Goal: Information Seeking & Learning: Learn about a topic

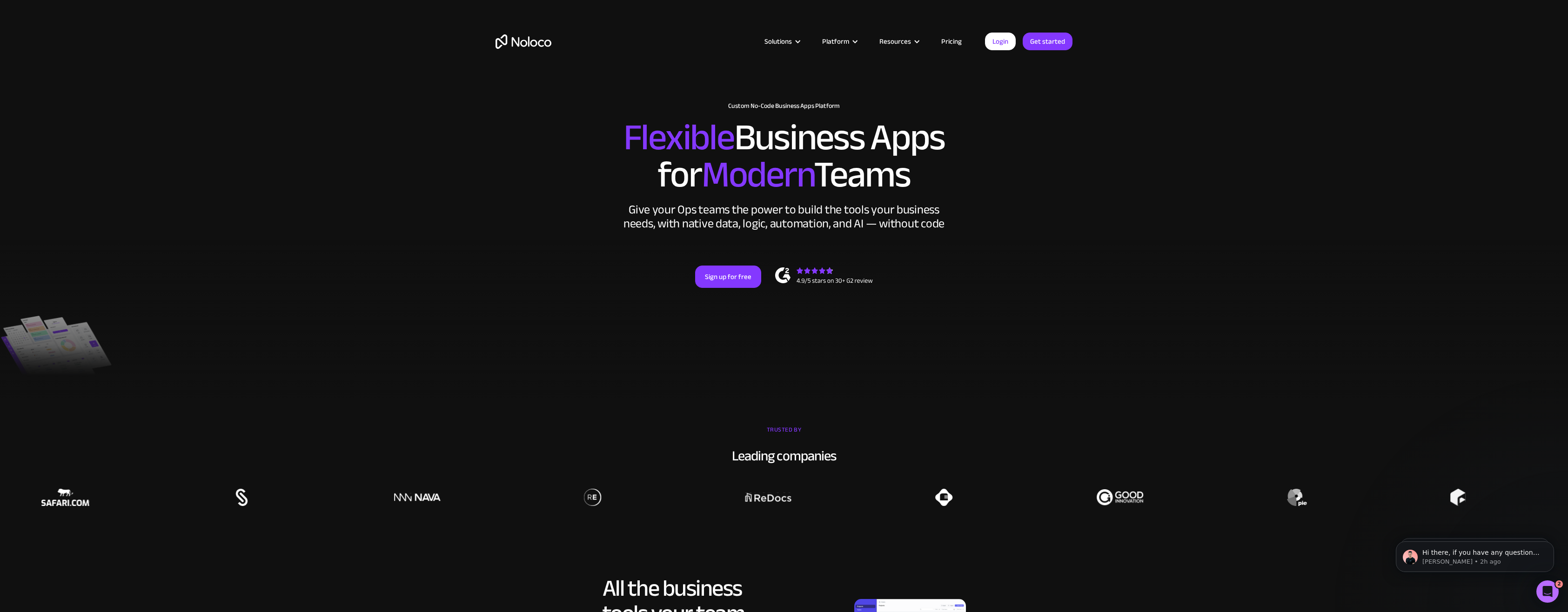
click at [954, 40] on link "Pricing" at bounding box center [951, 41] width 44 height 12
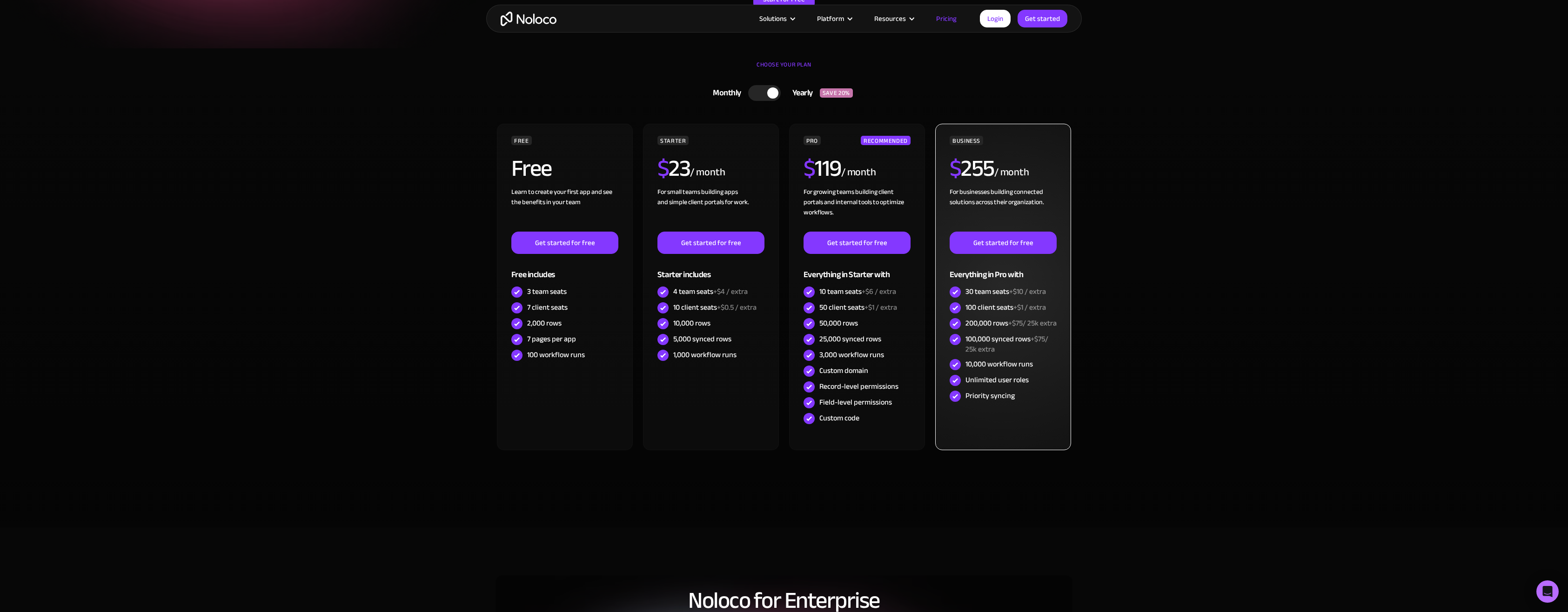
scroll to position [418, 0]
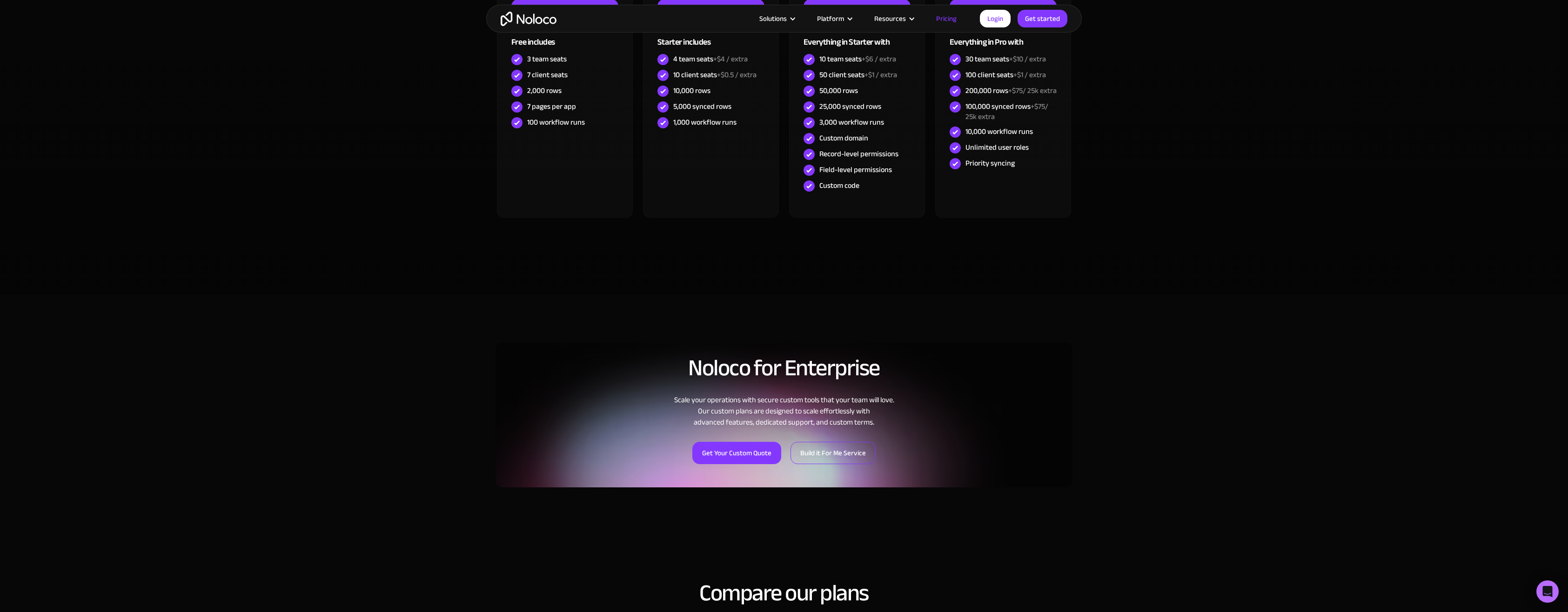
click at [850, 453] on link "Build it For Me Service" at bounding box center [833, 453] width 85 height 22
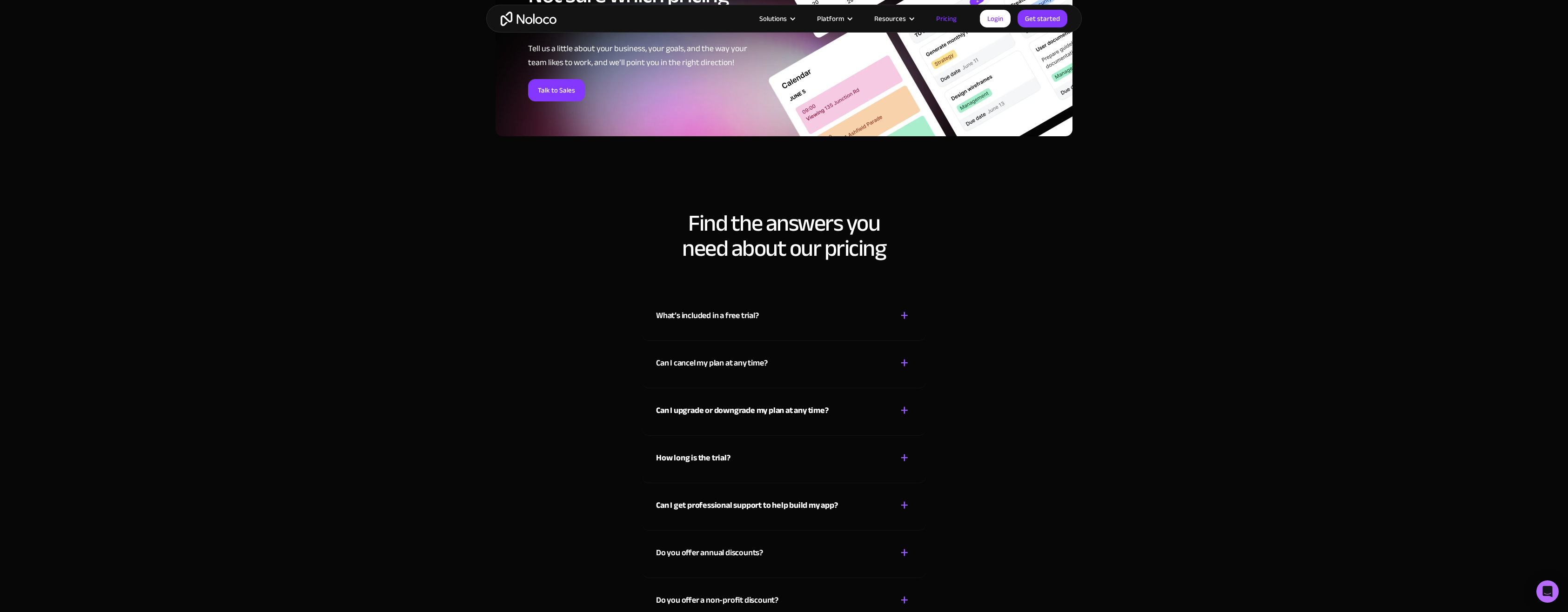
scroll to position [3952, 0]
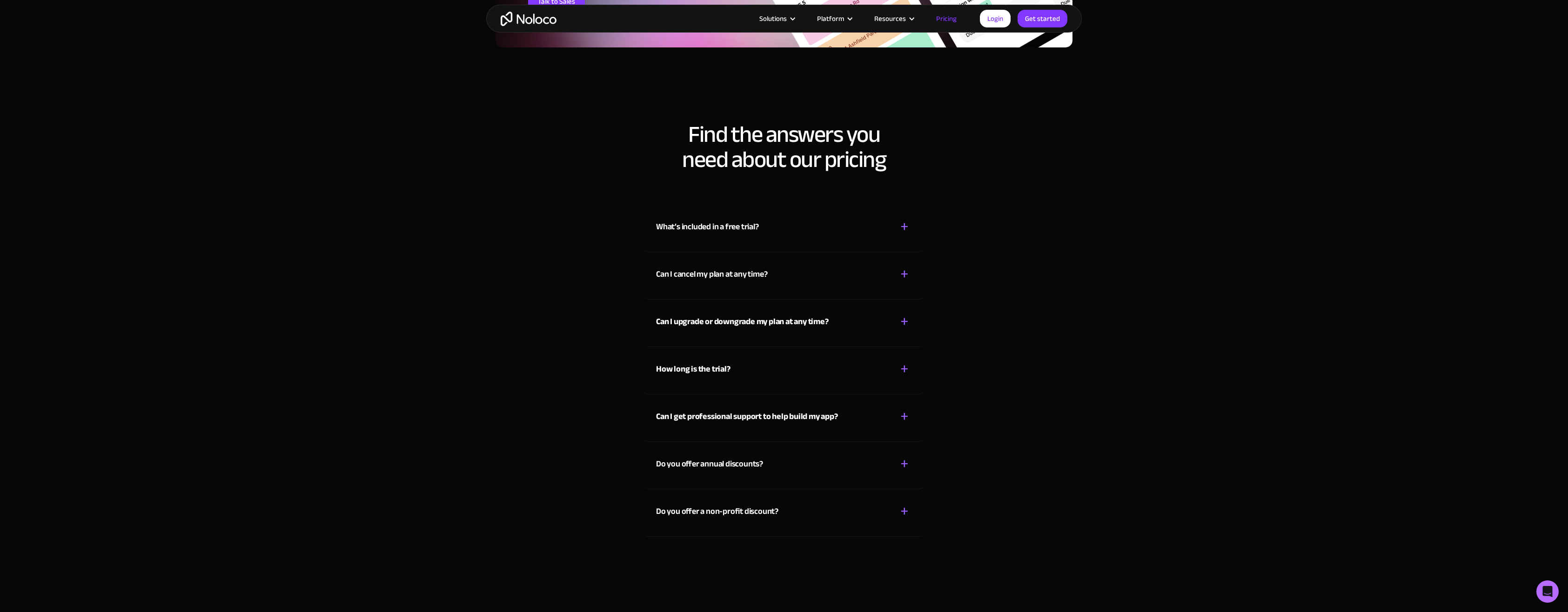
click at [859, 321] on div "Can I upgrade or downgrade my plan at any time? + -" at bounding box center [784, 315] width 256 height 33
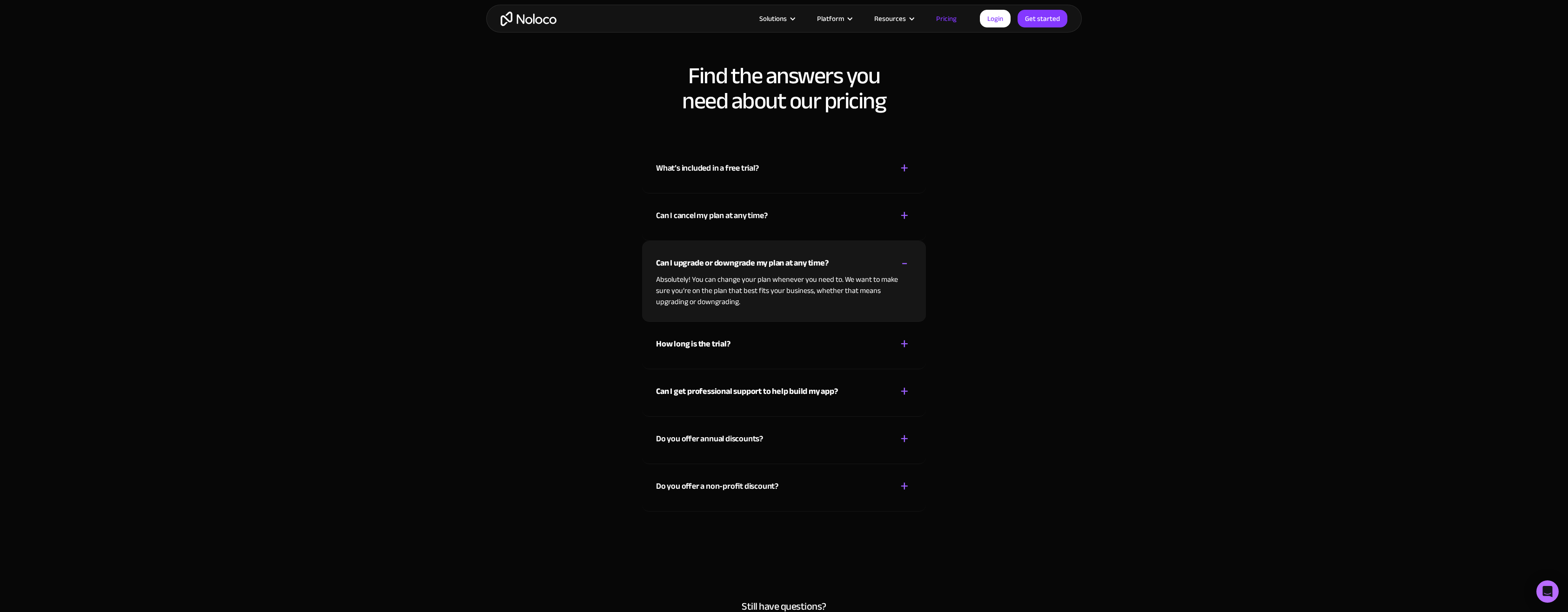
scroll to position [3998, 0]
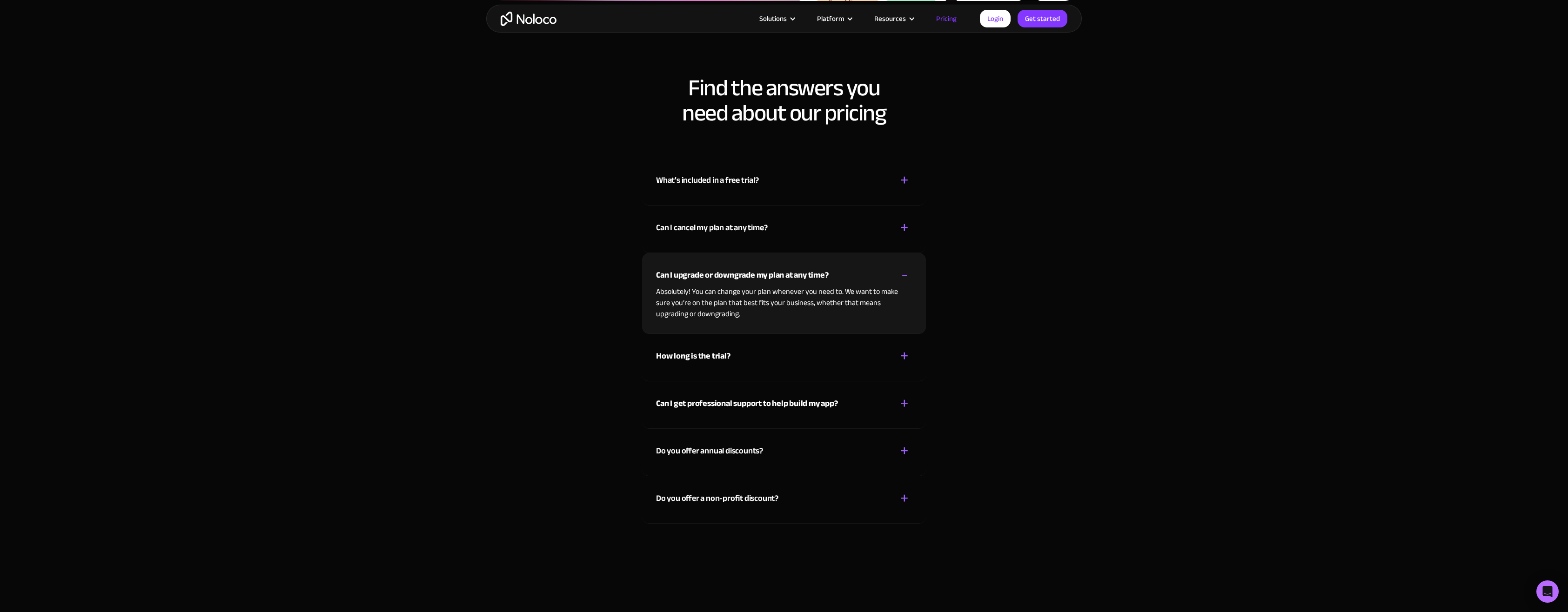
click at [734, 178] on div "What’s included in a free trial?" at bounding box center [708, 180] width 103 height 14
